Goal: Information Seeking & Learning: Learn about a topic

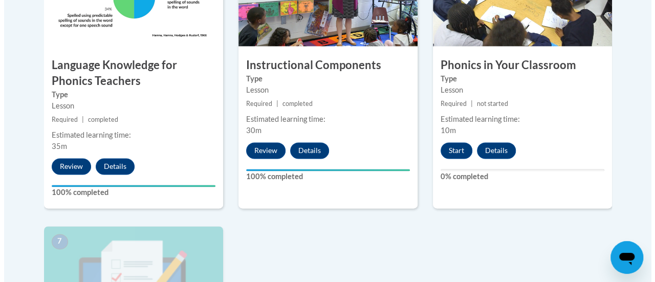
scroll to position [692, 0]
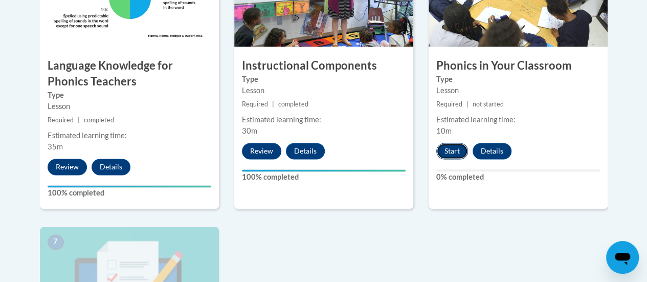
click at [449, 151] on button "Start" at bounding box center [452, 151] width 32 height 16
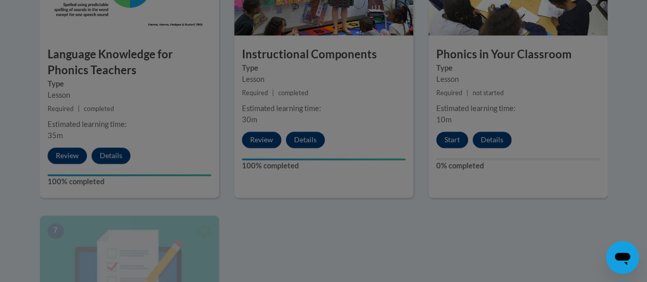
scroll to position [711, 0]
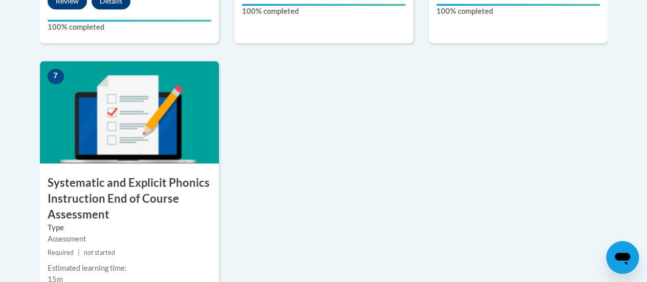
scroll to position [859, 0]
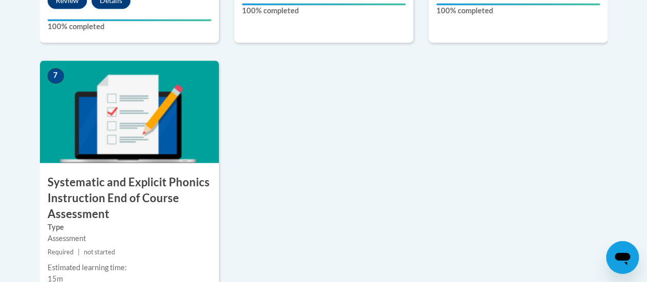
click at [130, 184] on h3 "Systematic and Explicit Phonics Instruction End of Course Assessment" at bounding box center [129, 197] width 179 height 47
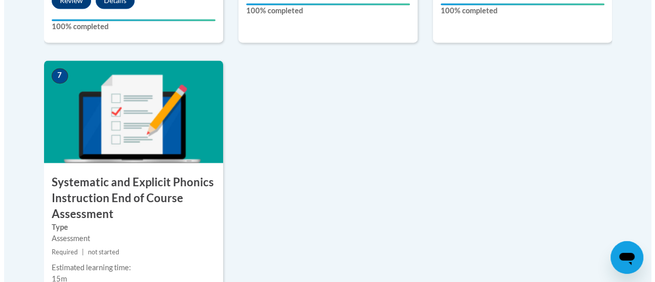
scroll to position [1023, 0]
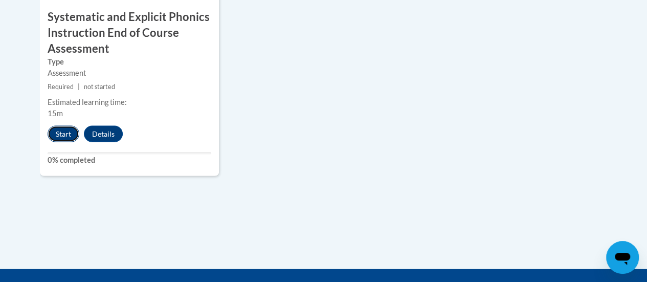
click at [62, 132] on button "Start" at bounding box center [64, 134] width 32 height 16
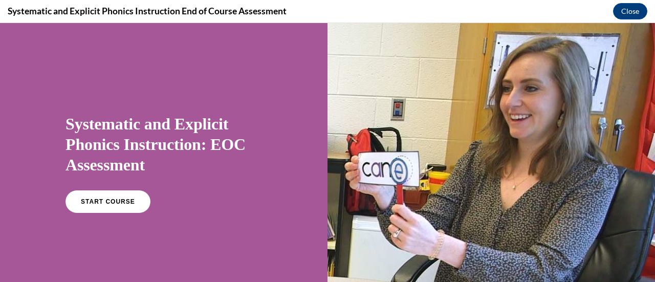
scroll to position [0, 0]
click at [109, 203] on span "START COURSE" at bounding box center [107, 202] width 57 height 8
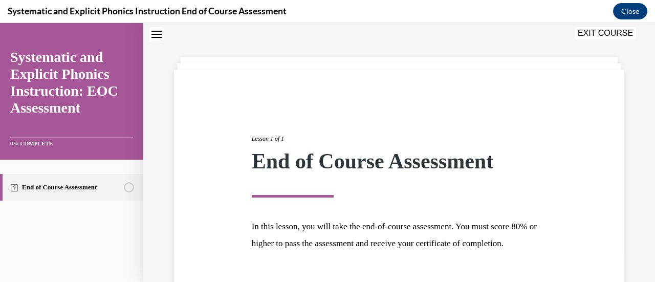
scroll to position [120, 0]
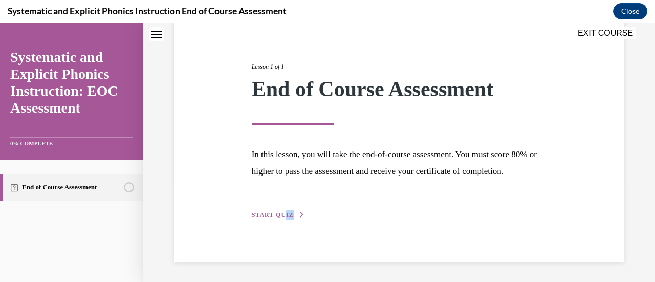
drag, startPoint x: 317, startPoint y: 270, endPoint x: 283, endPoint y: 211, distance: 67.1
click at [283, 211] on div "Lesson 1 of 1 End of Course Assessment In this lesson, you will take the end-of…" at bounding box center [399, 116] width 512 height 331
click at [283, 211] on span "START QUIZ" at bounding box center [273, 214] width 42 height 7
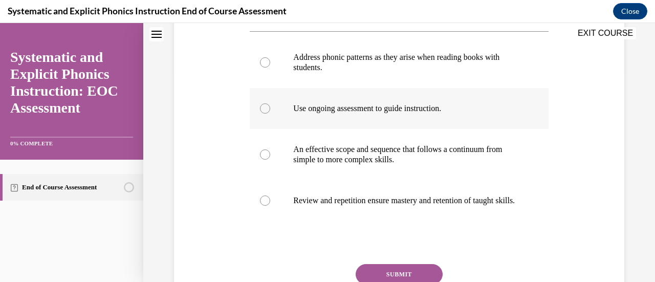
scroll to position [215, 0]
click at [365, 76] on div at bounding box center [399, 61] width 298 height 51
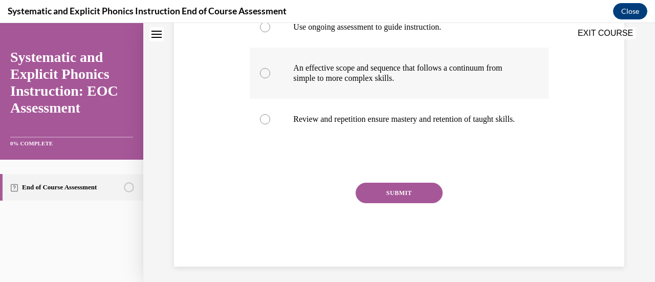
scroll to position [297, 0]
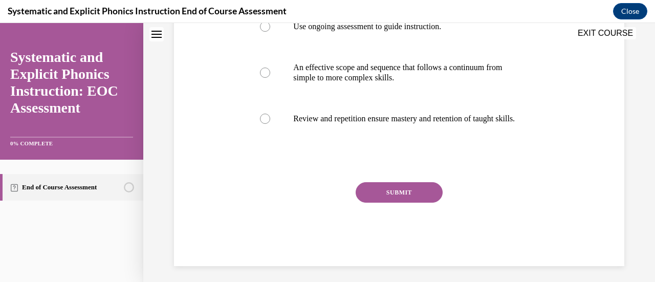
click at [397, 199] on button "SUBMIT" at bounding box center [399, 192] width 87 height 20
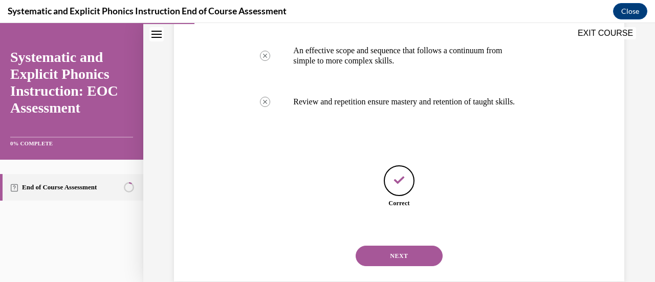
scroll to position [343, 0]
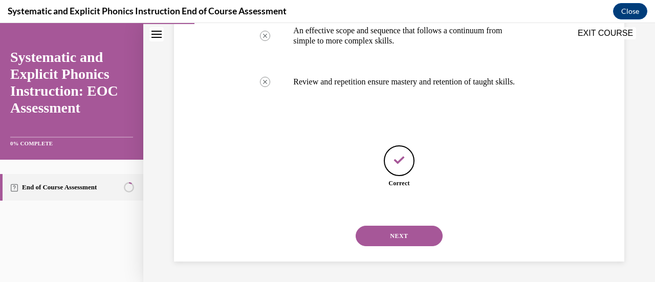
click at [404, 241] on button "NEXT" at bounding box center [399, 236] width 87 height 20
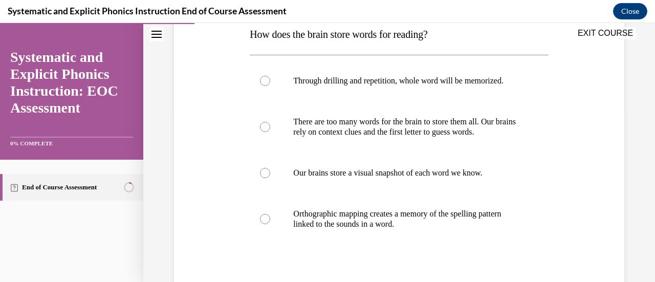
scroll to position [174, 0]
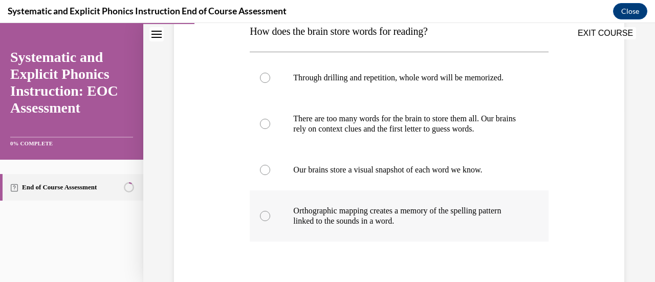
click at [456, 208] on p "Orthographic mapping creates a memory of the spelling pattern linked to the sou…" at bounding box center [407, 216] width 229 height 20
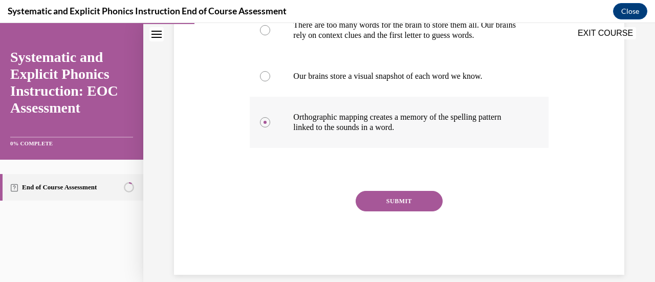
scroll to position [280, 0]
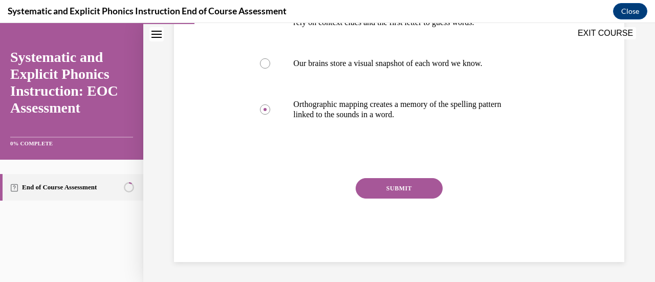
click at [396, 192] on button "SUBMIT" at bounding box center [399, 188] width 87 height 20
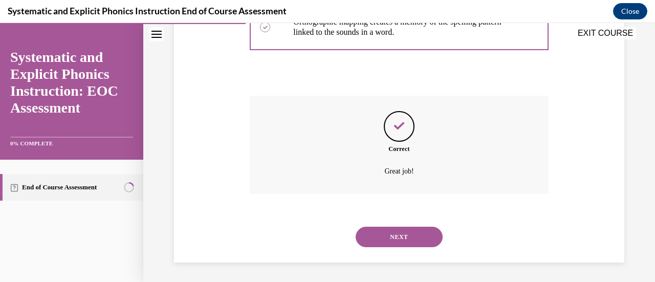
scroll to position [363, 0]
